Goal: Transaction & Acquisition: Purchase product/service

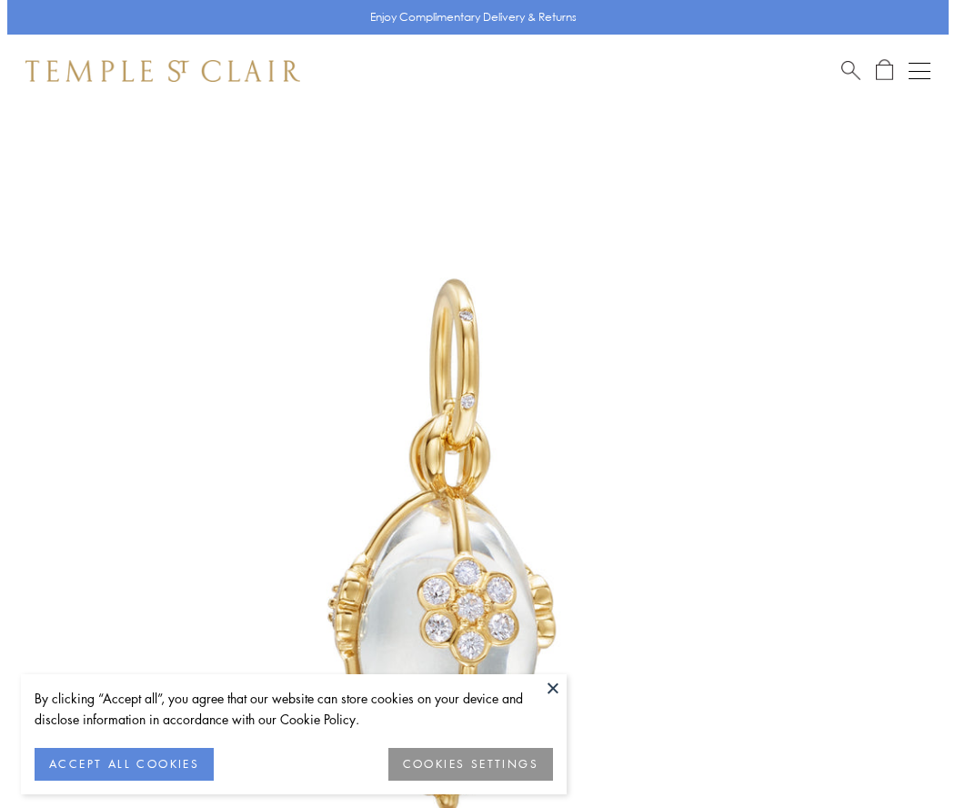
scroll to position [55, 0]
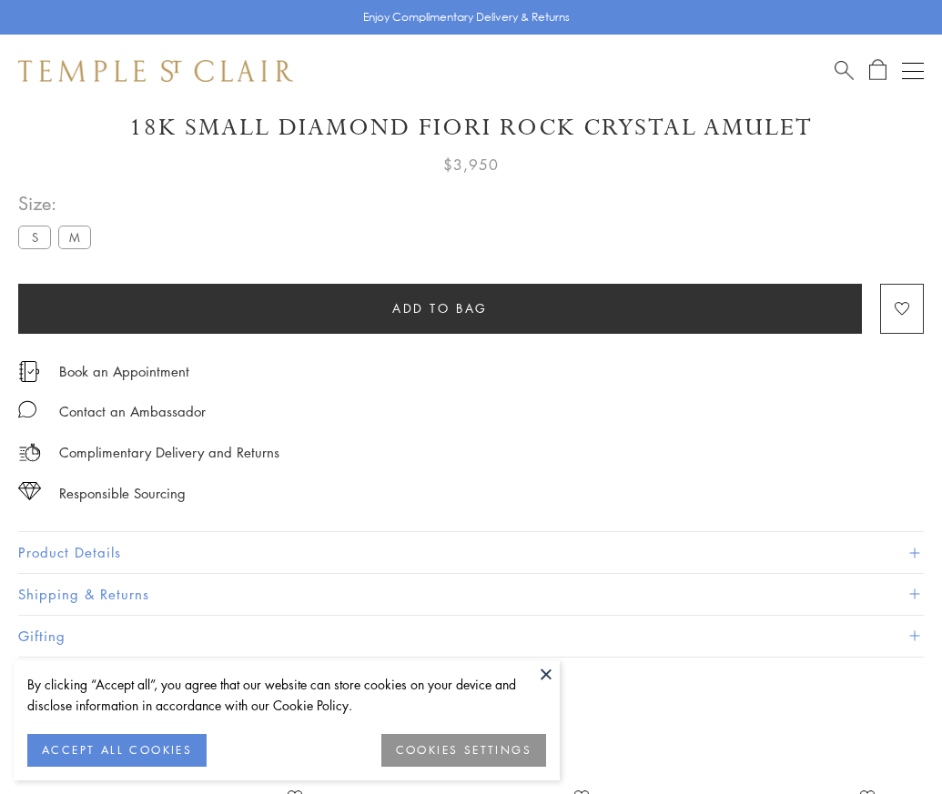
click at [439, 307] on span "Add to bag" at bounding box center [440, 308] width 96 height 20
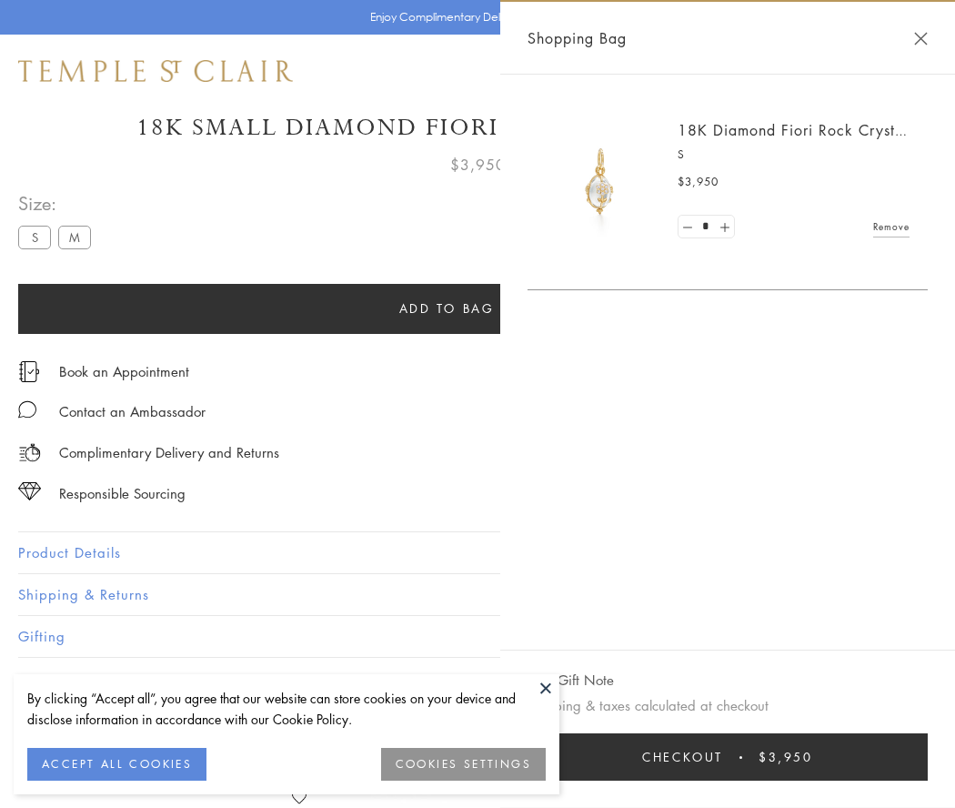
click at [751, 757] on button "Checkout $3,950" at bounding box center [728, 756] width 400 height 47
